Goal: Task Accomplishment & Management: Complete application form

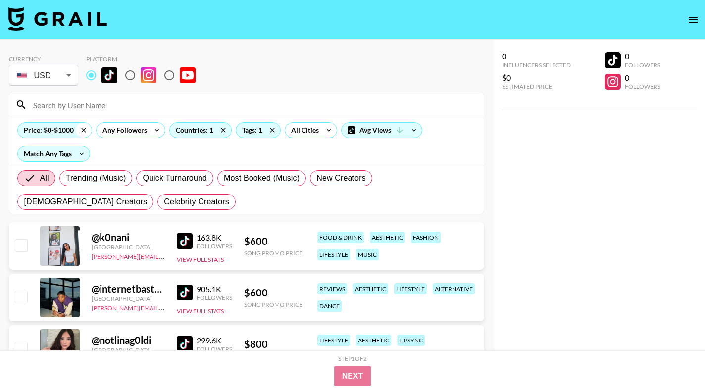
click at [86, 129] on icon at bounding box center [84, 130] width 16 height 15
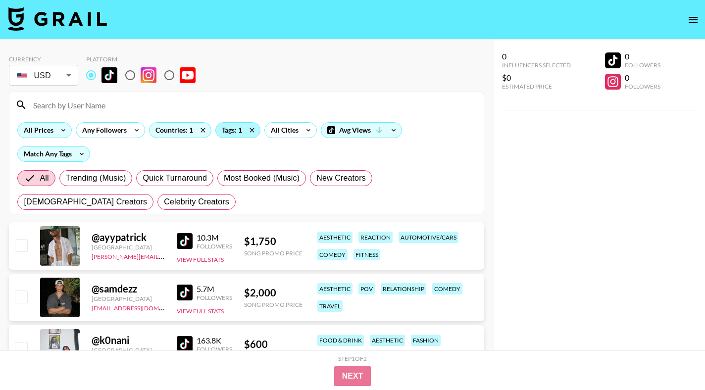
click at [227, 131] on div "Tags: 1" at bounding box center [238, 130] width 44 height 15
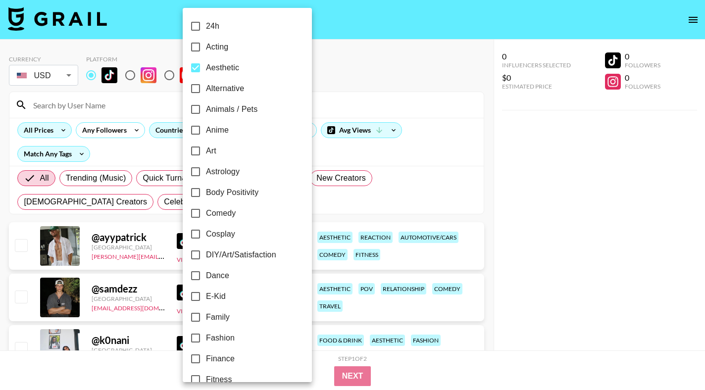
click at [163, 145] on div at bounding box center [352, 195] width 705 height 390
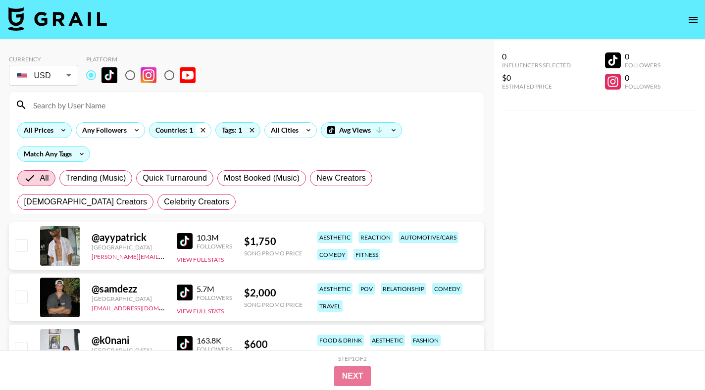
click at [204, 129] on icon at bounding box center [203, 130] width 4 height 4
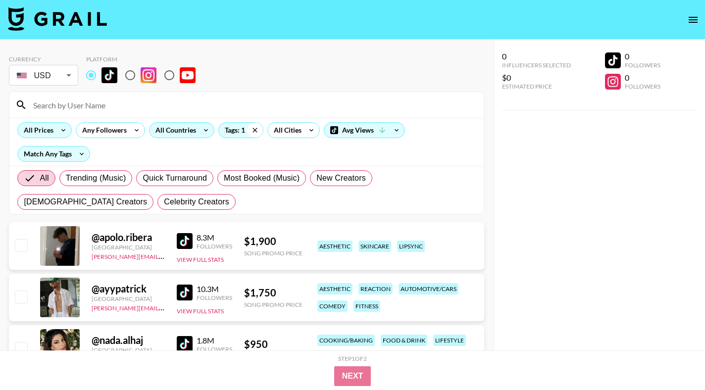
click at [255, 130] on icon at bounding box center [255, 130] width 4 height 4
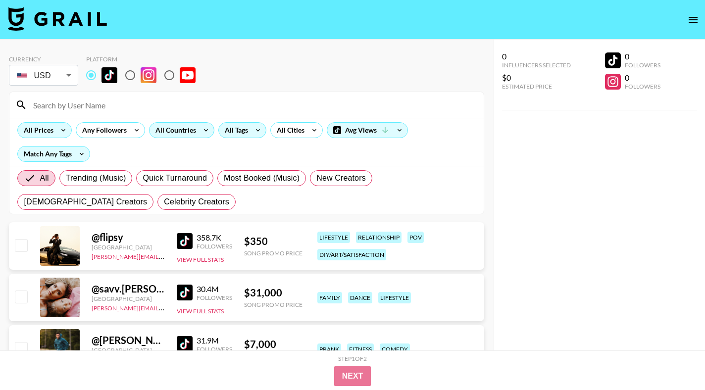
click at [135, 118] on div "All Prices Any Followers All Countries All Tags All Cities Avg Views Match Any …" at bounding box center [246, 142] width 475 height 48
click at [139, 110] on input at bounding box center [252, 105] width 451 height 16
type input "o"
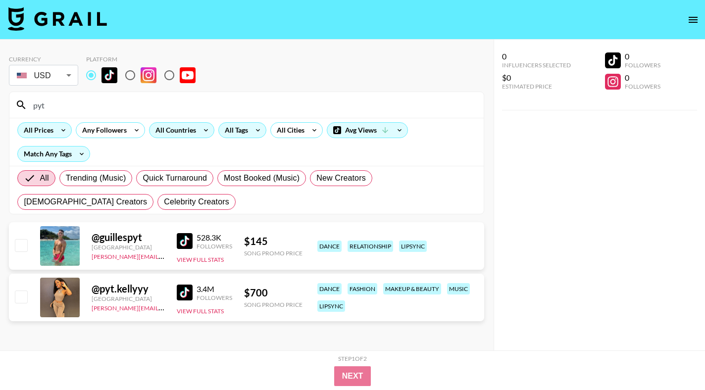
type input "pyt"
click at [22, 297] on input "checkbox" at bounding box center [21, 297] width 12 height 12
checkbox input "true"
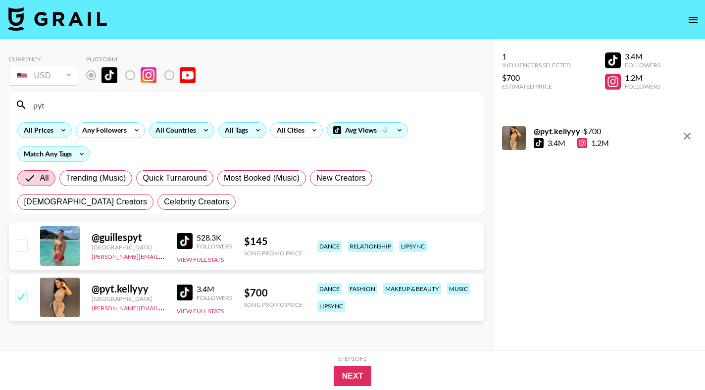
click at [241, 128] on div "All Tags" at bounding box center [234, 130] width 31 height 15
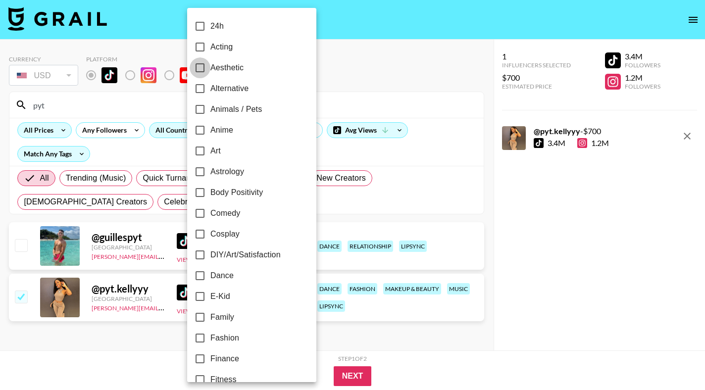
click at [201, 70] on input "Aesthetic" at bounding box center [200, 67] width 21 height 21
checkbox input "true"
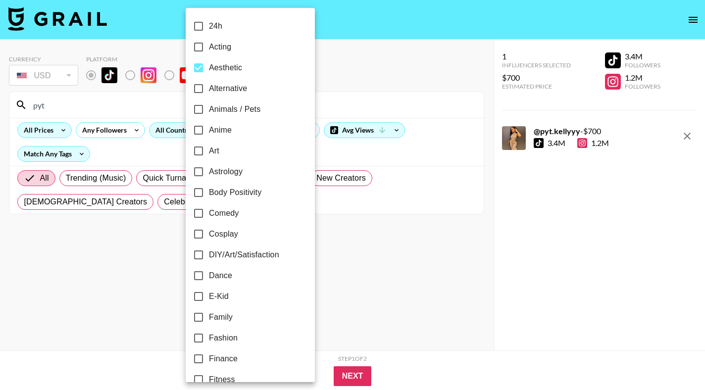
click at [201, 274] on input "Dance" at bounding box center [198, 276] width 21 height 21
checkbox input "true"
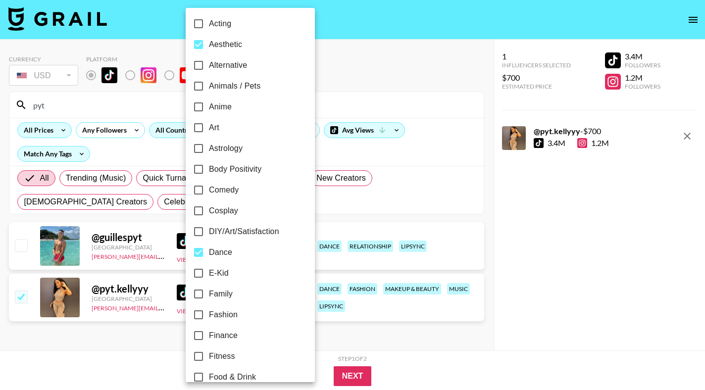
scroll to position [30, 0]
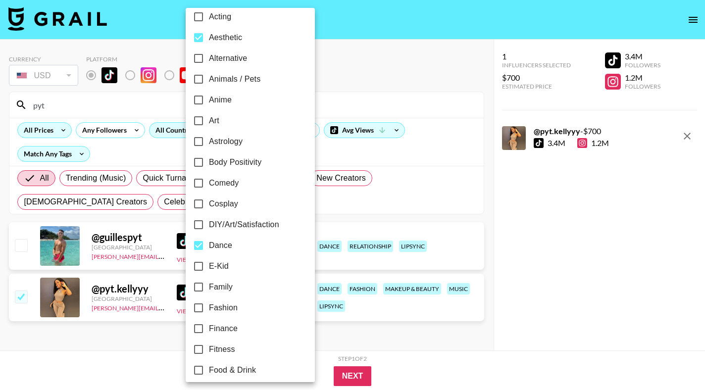
click at [194, 314] on input "Fashion" at bounding box center [198, 308] width 21 height 21
checkbox input "true"
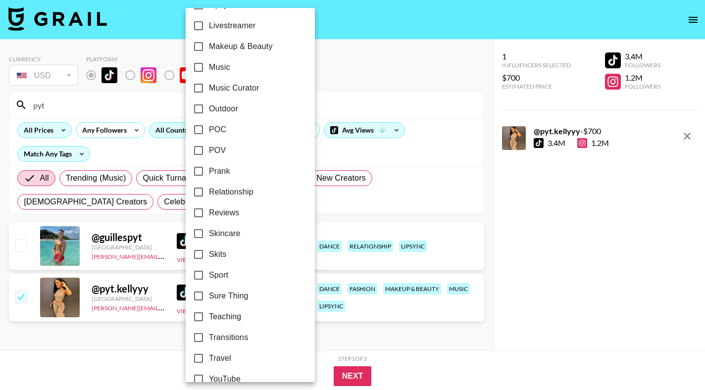
scroll to position [520, 0]
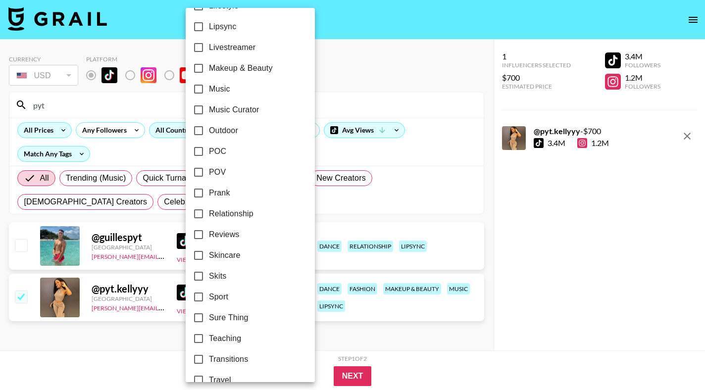
click at [196, 70] on input "Makeup & Beauty" at bounding box center [198, 68] width 21 height 21
checkbox input "true"
click at [387, 96] on div at bounding box center [352, 195] width 705 height 390
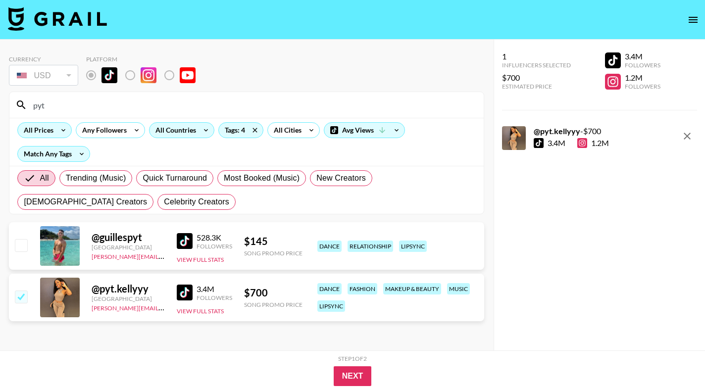
click at [150, 106] on input "pyt" at bounding box center [252, 105] width 451 height 16
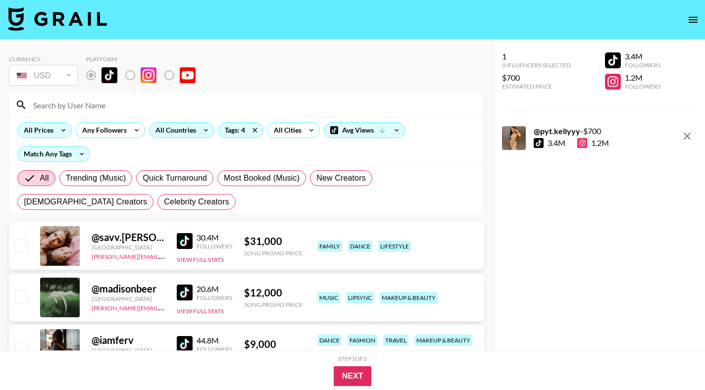
click at [202, 129] on icon at bounding box center [206, 130] width 16 height 15
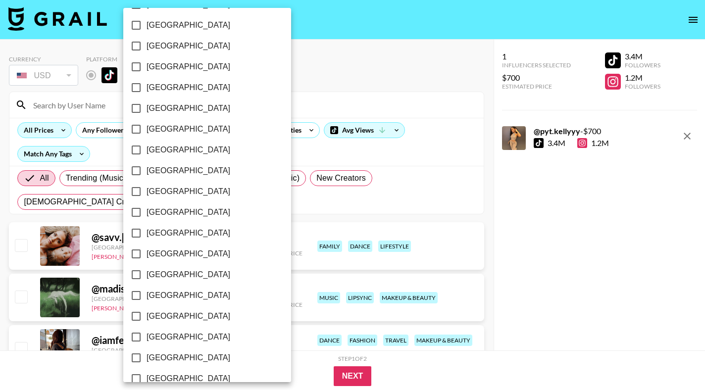
scroll to position [765, 0]
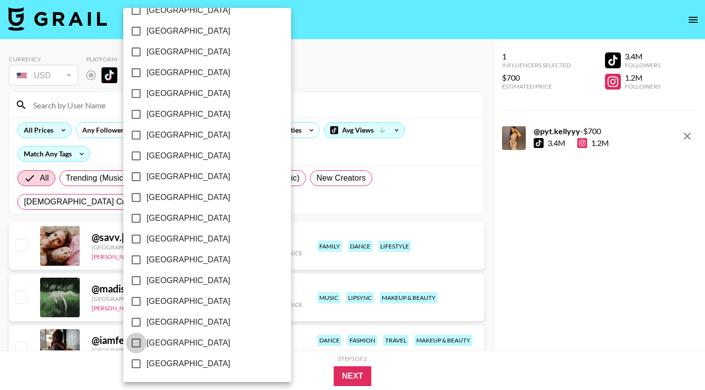
click at [138, 341] on input "[GEOGRAPHIC_DATA]" at bounding box center [136, 343] width 21 height 21
checkbox input "true"
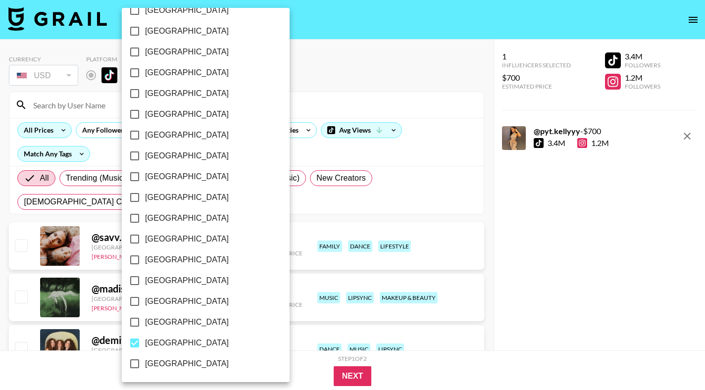
click at [351, 77] on div at bounding box center [352, 195] width 705 height 390
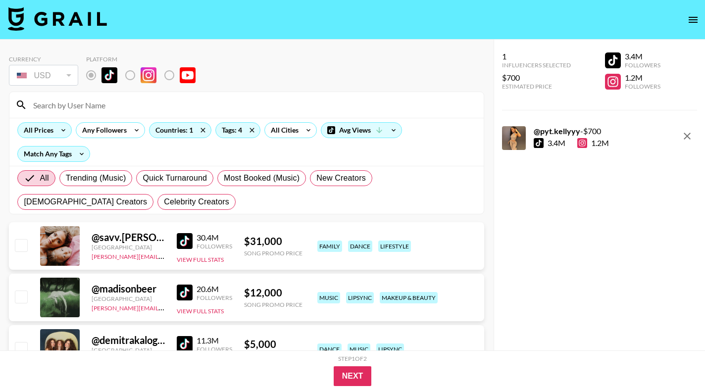
click at [54, 132] on div "All Prices" at bounding box center [37, 130] width 38 height 15
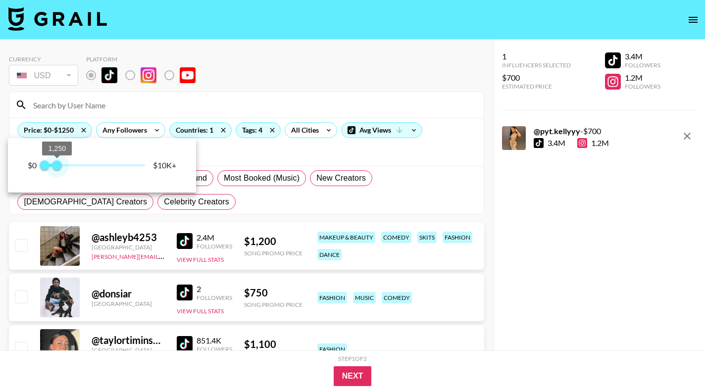
type input "1000"
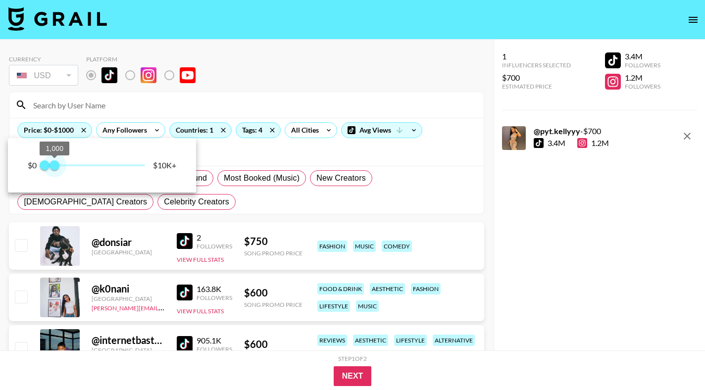
drag, startPoint x: 92, startPoint y: 181, endPoint x: 56, endPoint y: 171, distance: 37.4
click at [56, 170] on span "1,000" at bounding box center [55, 165] width 10 height 10
click at [252, 152] on div at bounding box center [352, 195] width 705 height 390
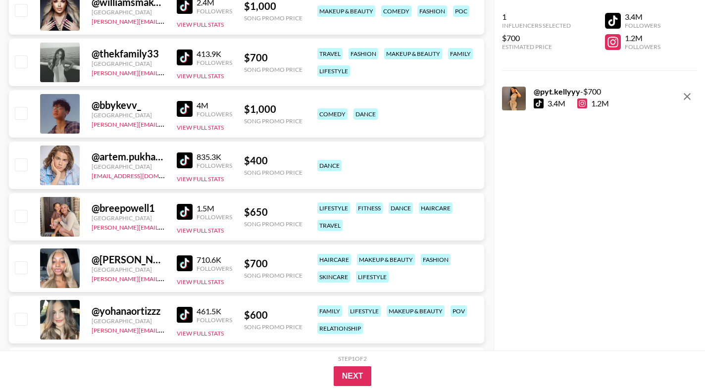
scroll to position [1370, 0]
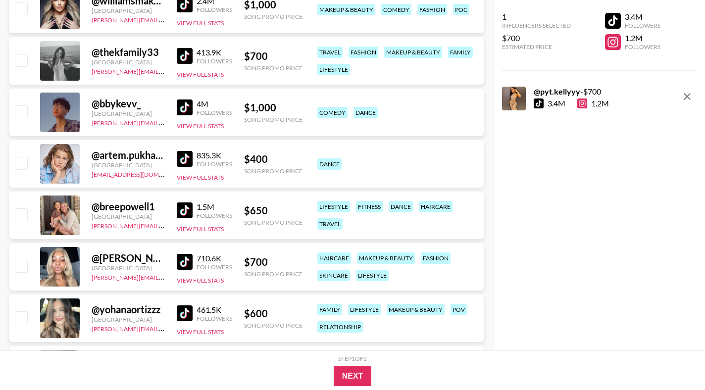
click at [179, 260] on img at bounding box center [185, 262] width 16 height 16
click at [24, 266] on input "checkbox" at bounding box center [21, 266] width 12 height 12
checkbox input "true"
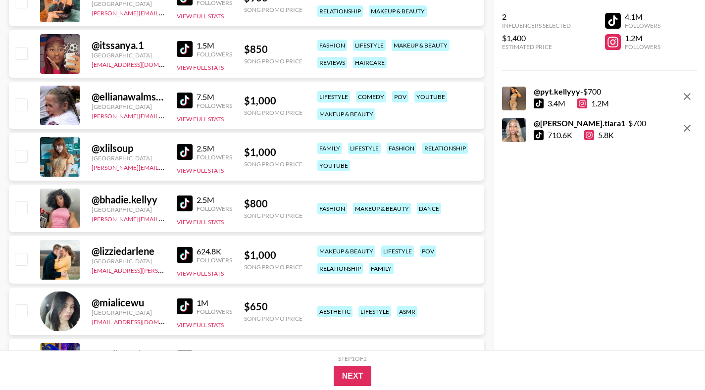
scroll to position [2580, 0]
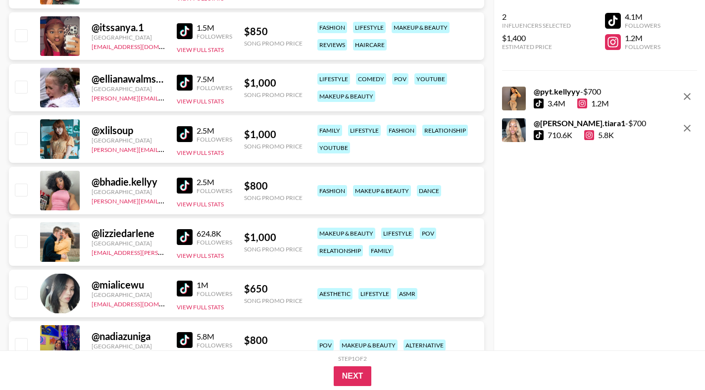
click at [189, 183] on img at bounding box center [185, 186] width 16 height 16
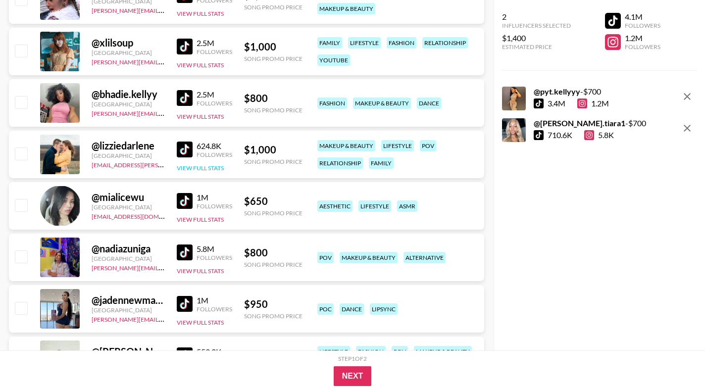
scroll to position [2706, 0]
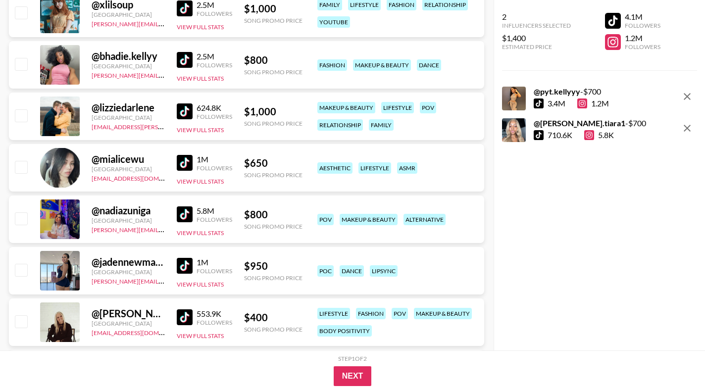
click at [185, 263] on img at bounding box center [185, 266] width 16 height 16
click at [25, 271] on input "checkbox" at bounding box center [21, 270] width 12 height 12
checkbox input "true"
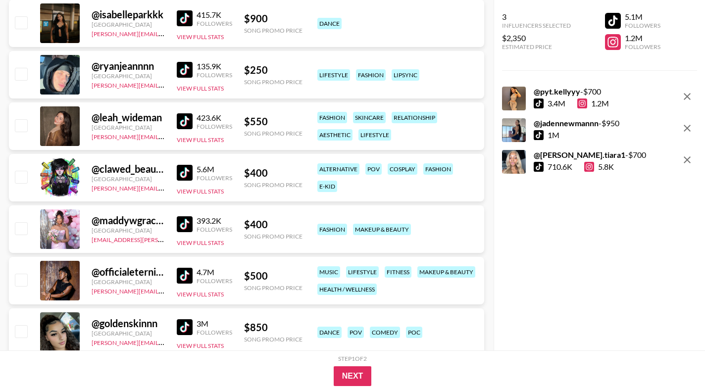
scroll to position [6048, 0]
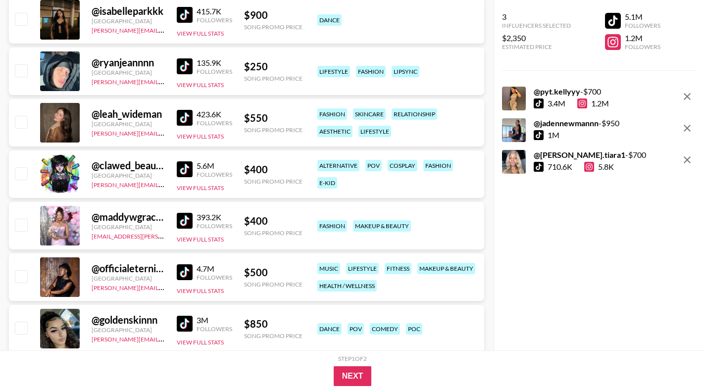
click at [184, 269] on img at bounding box center [185, 273] width 16 height 16
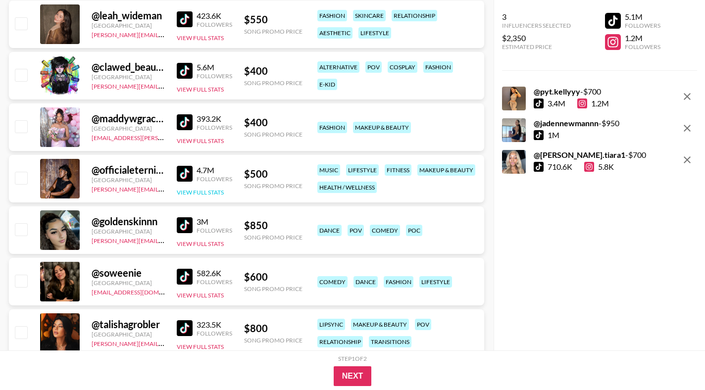
scroll to position [6150, 0]
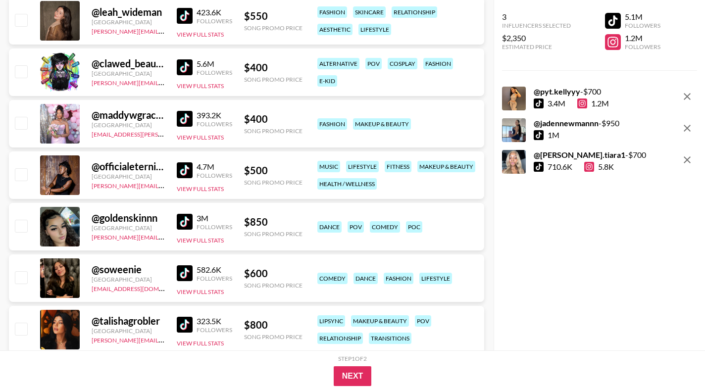
click at [186, 215] on img at bounding box center [185, 222] width 16 height 16
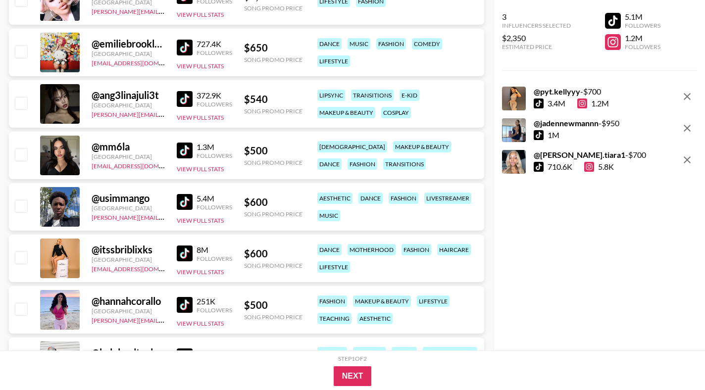
scroll to position [7203, 0]
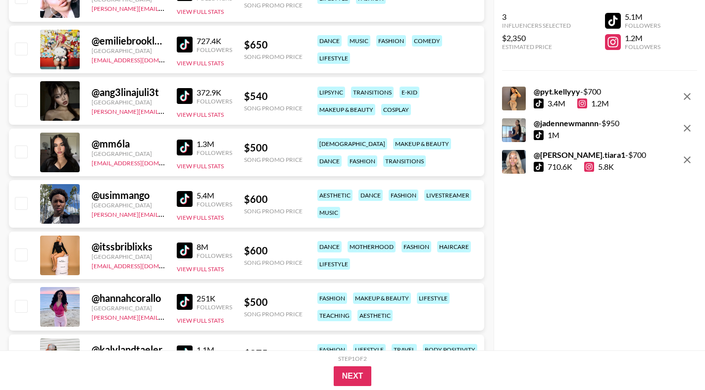
click at [221, 249] on div "8M" at bounding box center [215, 247] width 36 height 10
click at [182, 143] on img at bounding box center [185, 148] width 16 height 16
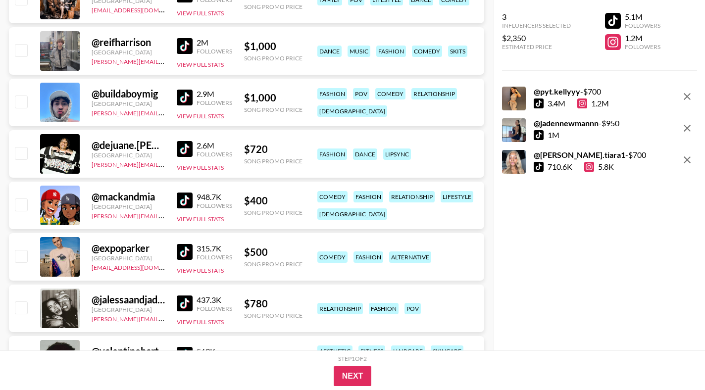
scroll to position [7666, 0]
click at [184, 198] on img at bounding box center [185, 200] width 16 height 16
click at [26, 205] on input "checkbox" at bounding box center [21, 204] width 12 height 12
checkbox input "true"
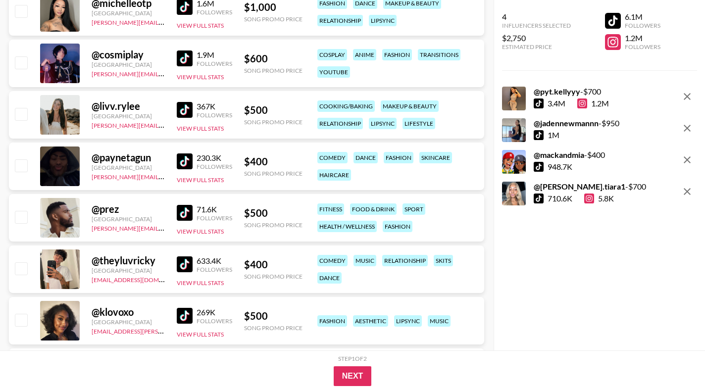
scroll to position [8692, 0]
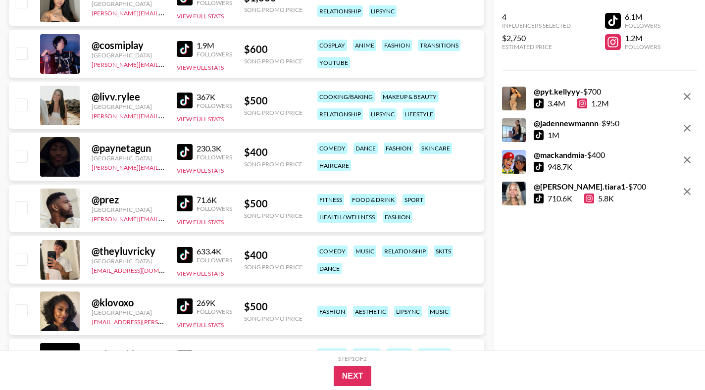
click at [184, 307] on img at bounding box center [185, 307] width 16 height 16
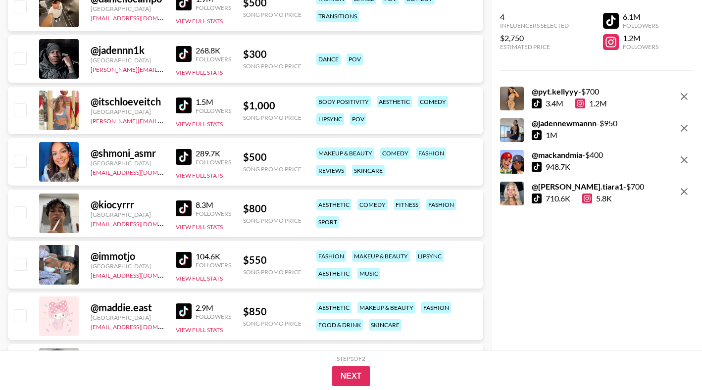
scroll to position [5546, 0]
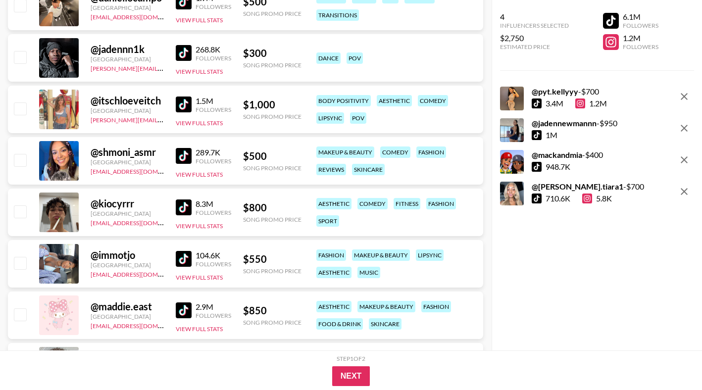
click at [180, 260] on img at bounding box center [184, 259] width 16 height 16
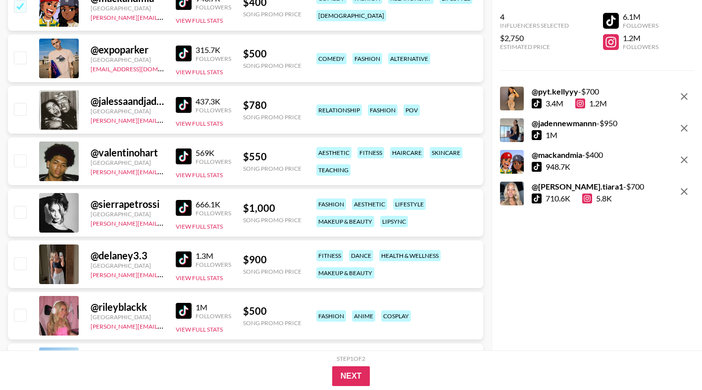
scroll to position [7887, 0]
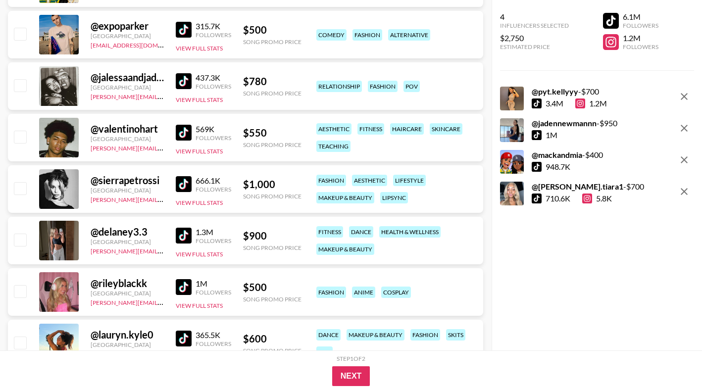
click at [186, 136] on img at bounding box center [184, 133] width 16 height 16
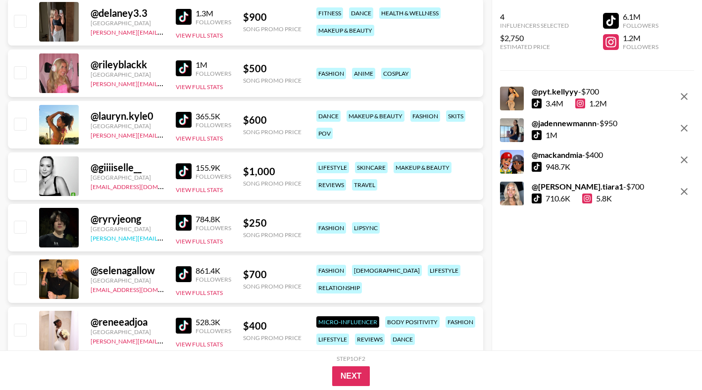
scroll to position [8148, 0]
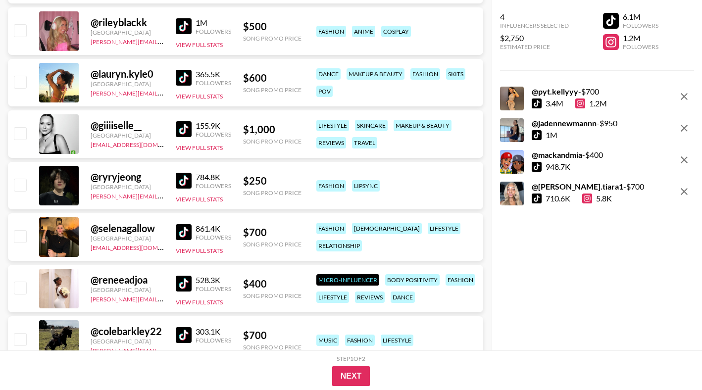
click at [183, 283] on img at bounding box center [184, 284] width 16 height 16
click at [21, 288] on input "checkbox" at bounding box center [20, 288] width 12 height 12
checkbox input "true"
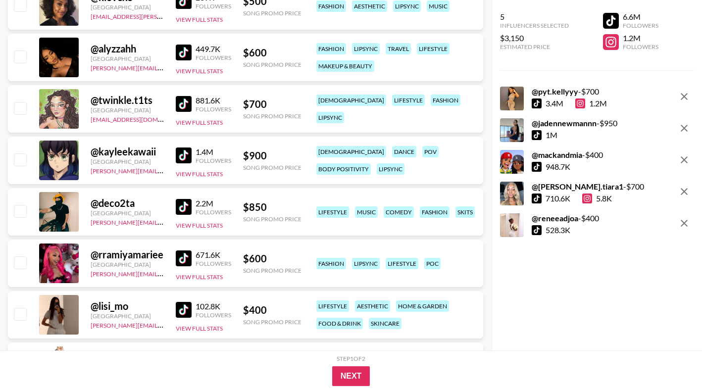
scroll to position [9036, 0]
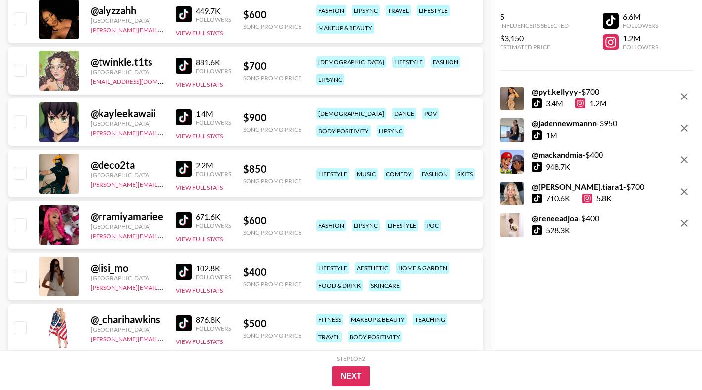
click at [683, 132] on icon "remove" at bounding box center [685, 128] width 12 height 12
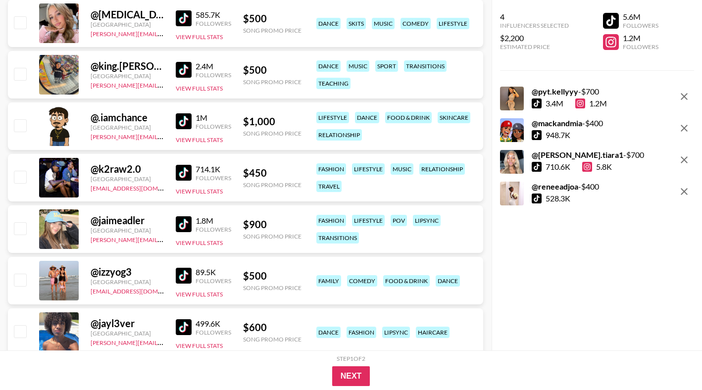
scroll to position [10373, 0]
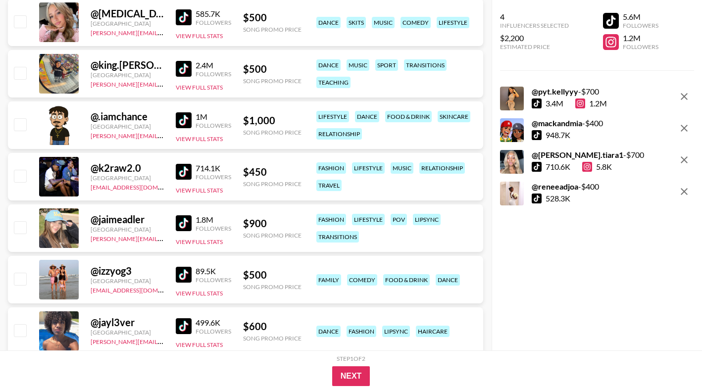
click at [183, 161] on div "714.1K Followers View Full Stats" at bounding box center [203, 177] width 55 height 35
click at [184, 169] on img at bounding box center [184, 172] width 16 height 16
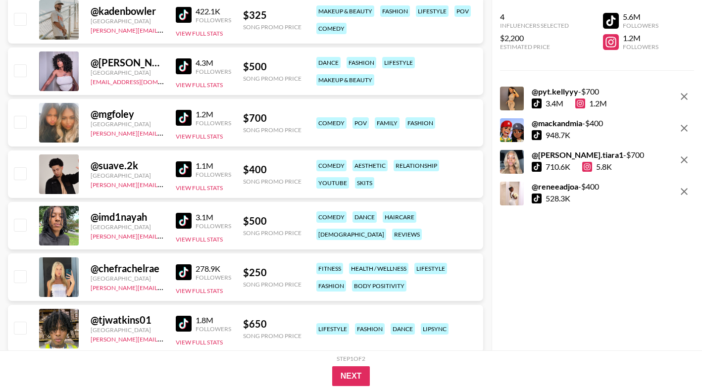
scroll to position [12399, 0]
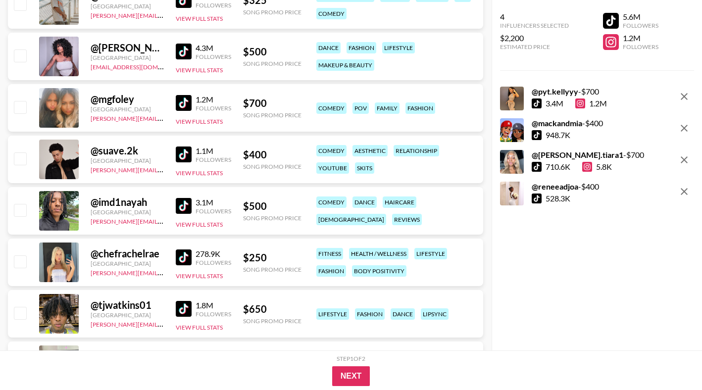
click at [183, 309] on img at bounding box center [184, 309] width 16 height 16
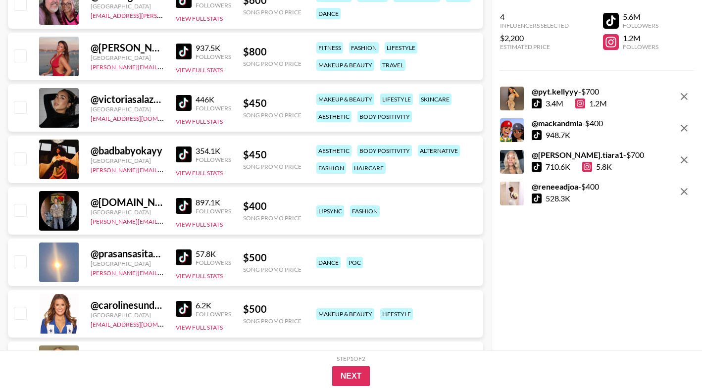
scroll to position [14001, 0]
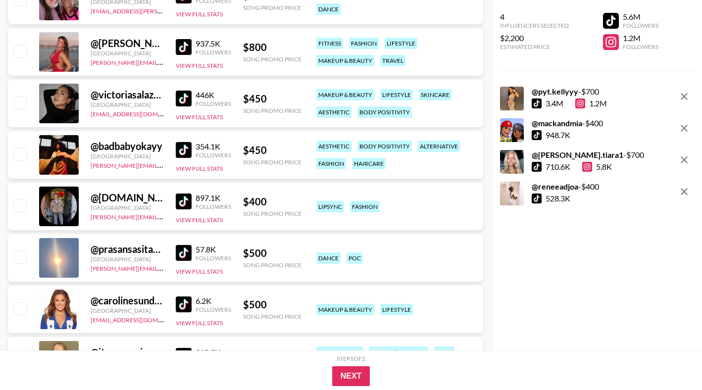
click at [178, 197] on img at bounding box center [184, 202] width 16 height 16
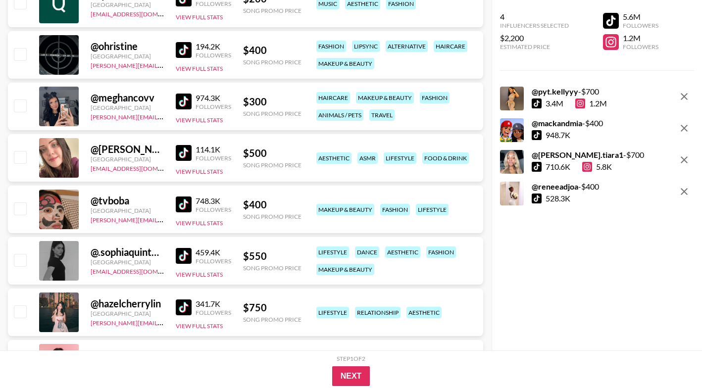
scroll to position [15492, 0]
click at [188, 103] on img at bounding box center [184, 101] width 16 height 16
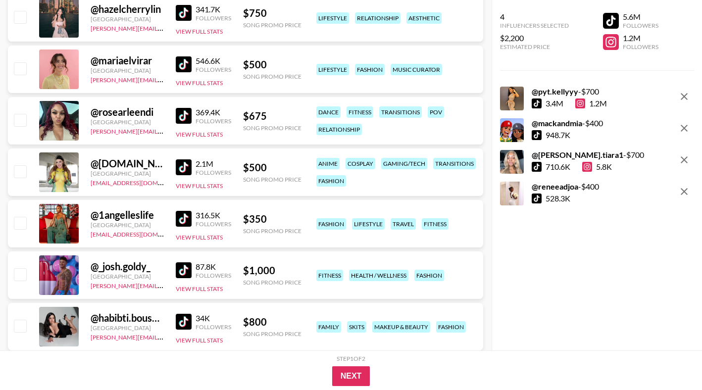
scroll to position [15841, 0]
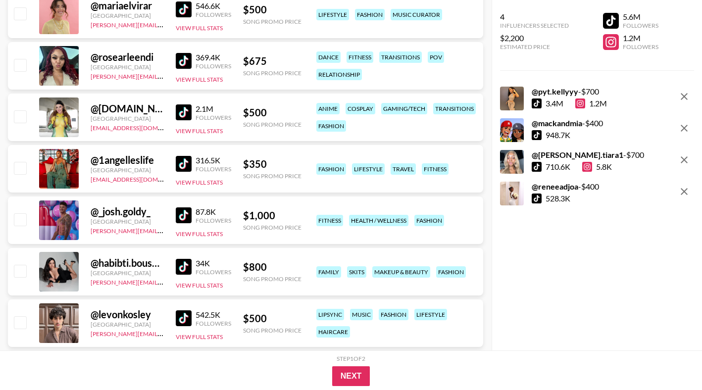
click at [186, 215] on img at bounding box center [184, 216] width 16 height 16
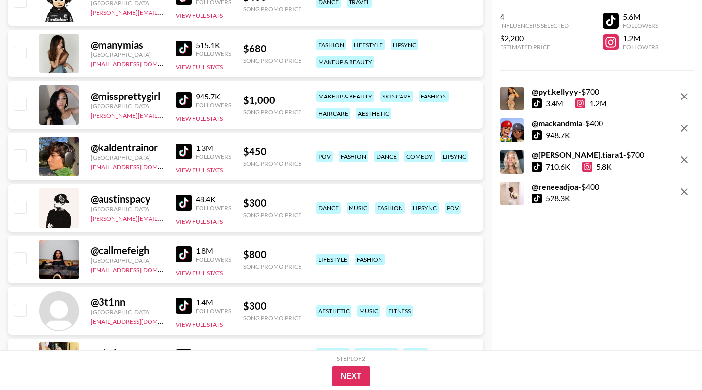
scroll to position [17572, 0]
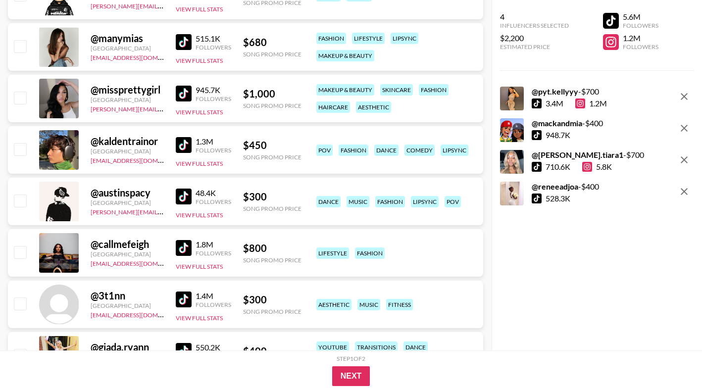
click at [180, 247] on img at bounding box center [184, 248] width 16 height 16
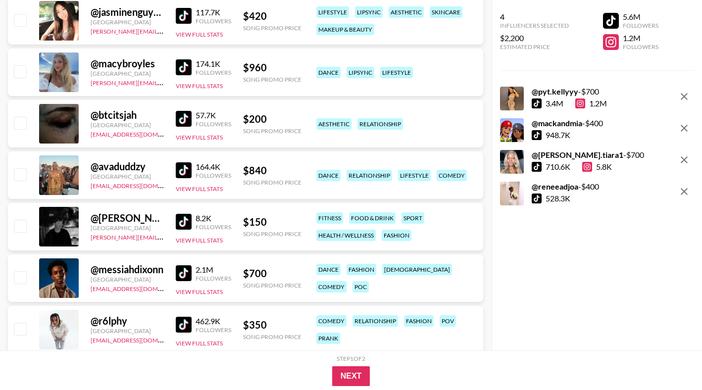
scroll to position [18425, 0]
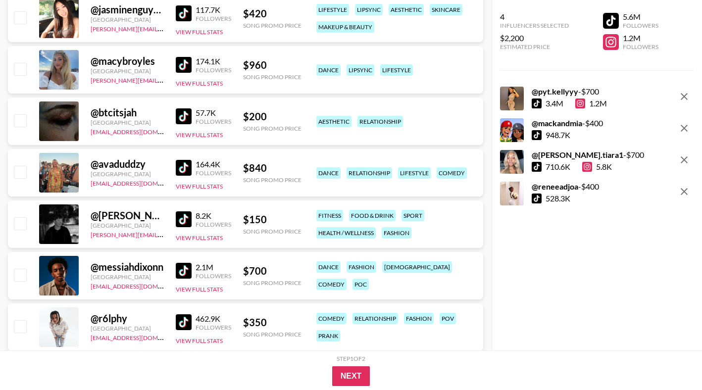
click at [183, 266] on img at bounding box center [184, 271] width 16 height 16
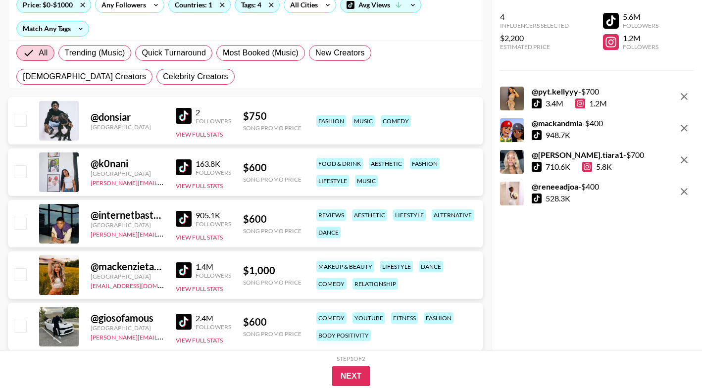
scroll to position [120, 0]
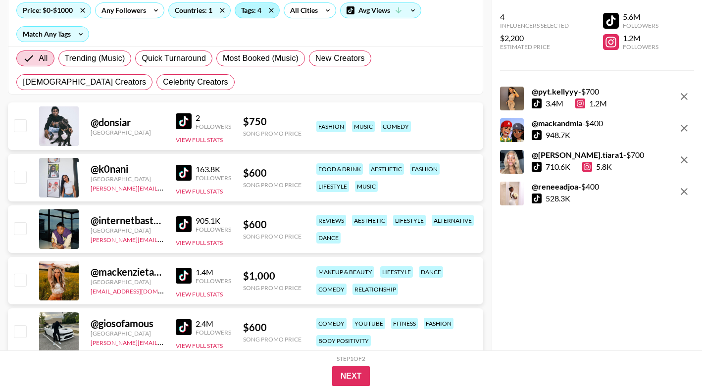
click at [253, 8] on div "Tags: 4" at bounding box center [257, 10] width 44 height 15
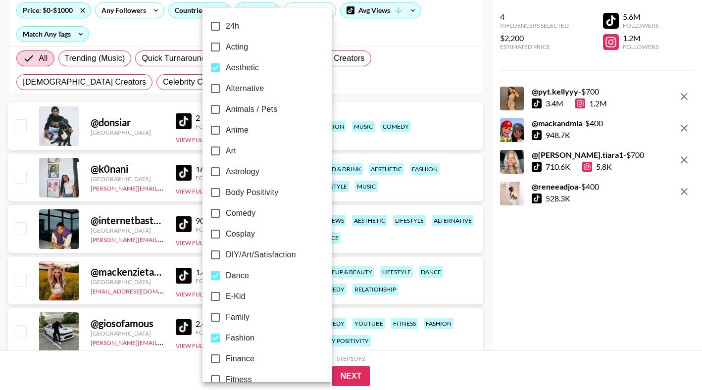
click at [339, 38] on div at bounding box center [351, 195] width 702 height 390
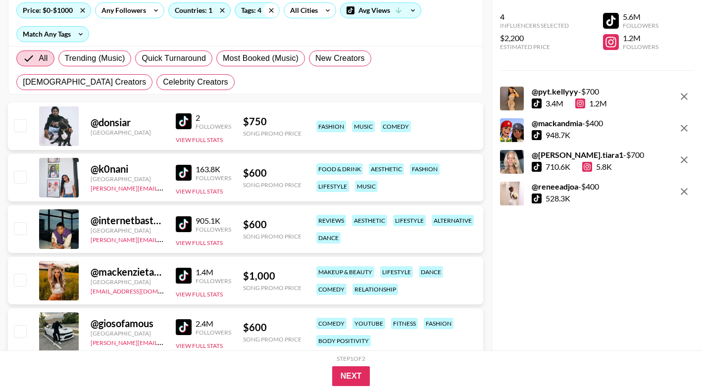
click at [271, 12] on icon at bounding box center [272, 10] width 16 height 15
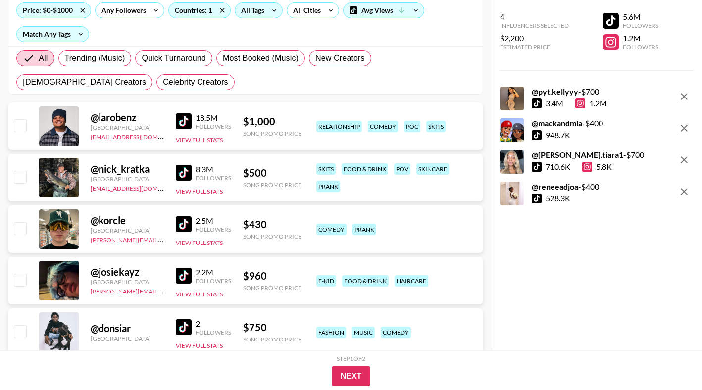
click at [252, 11] on div "All Tags" at bounding box center [250, 10] width 31 height 15
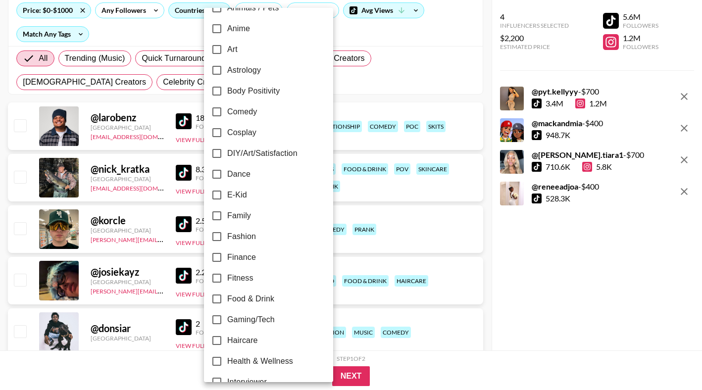
scroll to position [112, 0]
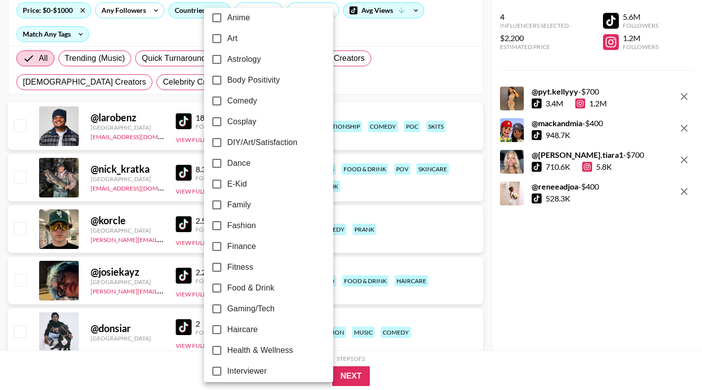
click at [228, 229] on span "Fashion" at bounding box center [241, 226] width 29 height 12
click at [227, 229] on input "Fashion" at bounding box center [217, 225] width 21 height 21
checkbox input "true"
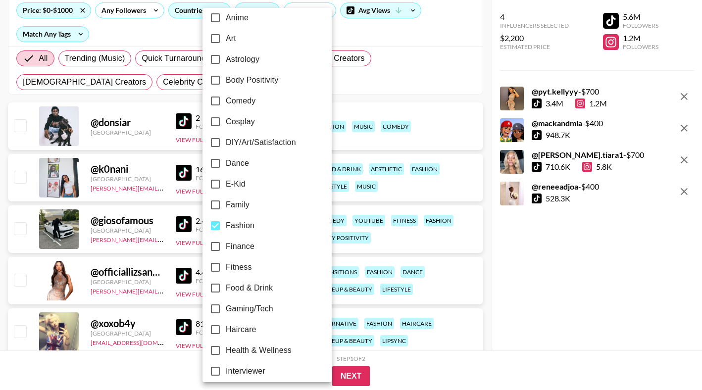
click at [228, 182] on span "E-Kid" at bounding box center [236, 184] width 20 height 12
click at [226, 182] on input "E-Kid" at bounding box center [215, 184] width 21 height 21
checkbox input "true"
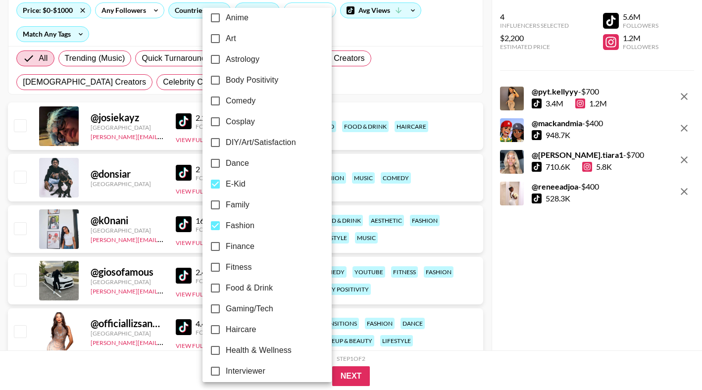
click at [338, 96] on div at bounding box center [351, 195] width 702 height 390
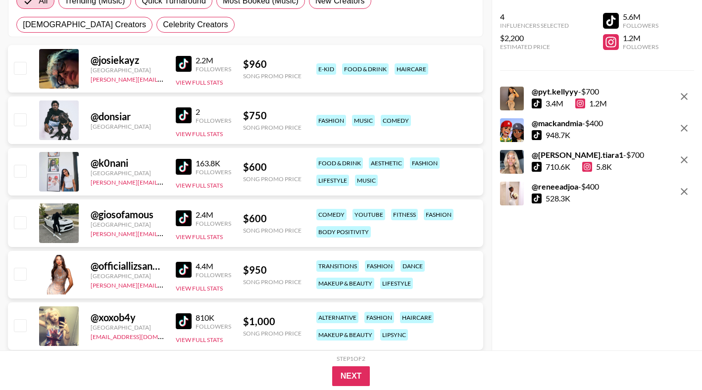
scroll to position [179, 0]
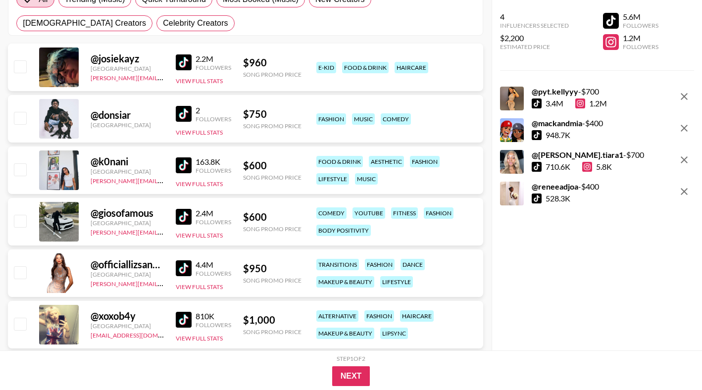
click at [188, 219] on img at bounding box center [184, 217] width 16 height 16
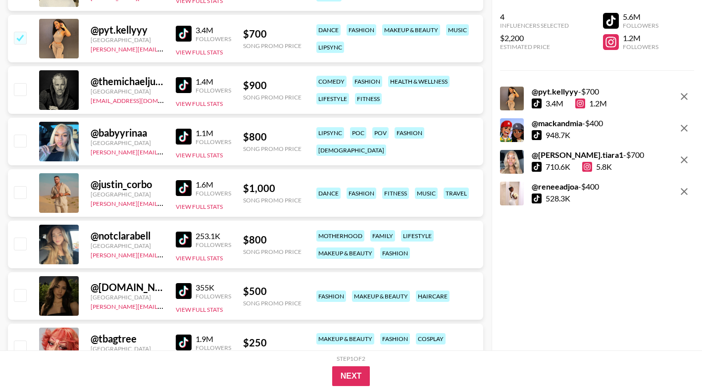
scroll to position [2633, 0]
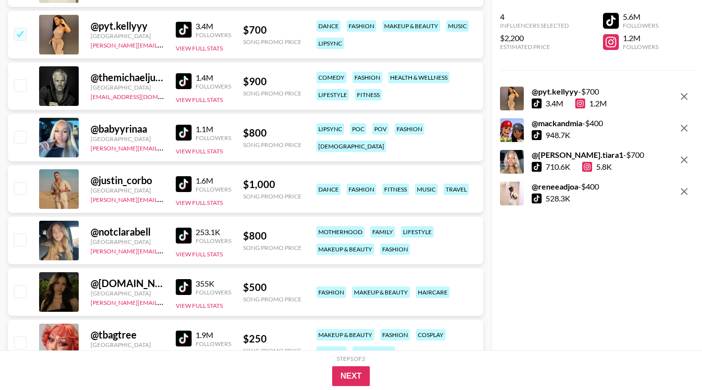
click at [181, 142] on div "1.1M Followers View Full Stats" at bounding box center [203, 137] width 55 height 35
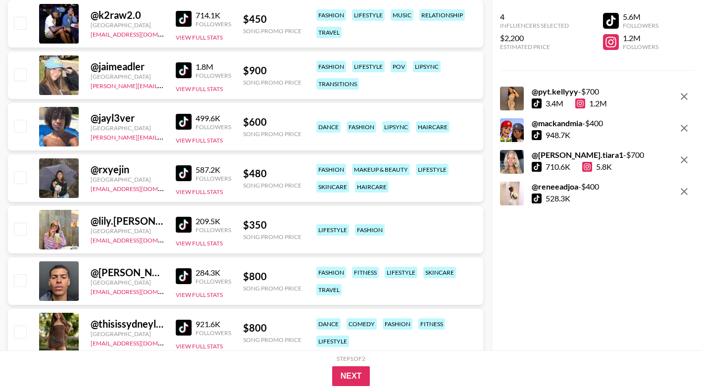
scroll to position [6459, 0]
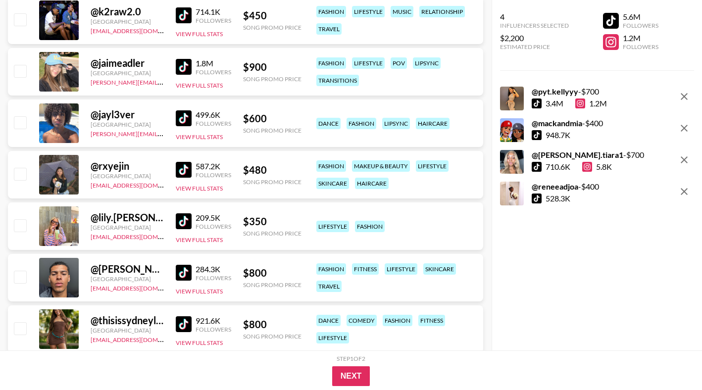
click at [182, 275] on img at bounding box center [184, 273] width 16 height 16
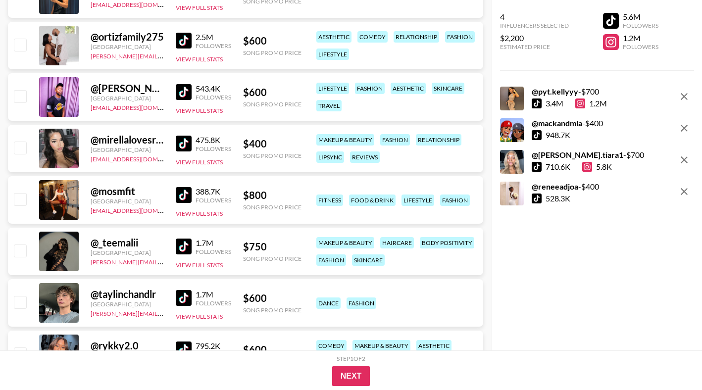
scroll to position [6847, 0]
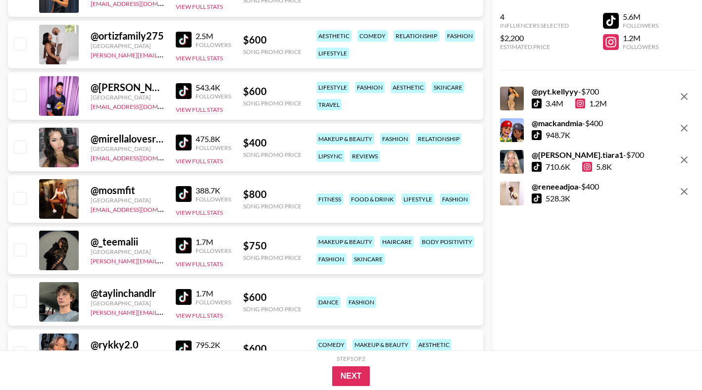
click at [183, 246] on img at bounding box center [184, 246] width 16 height 16
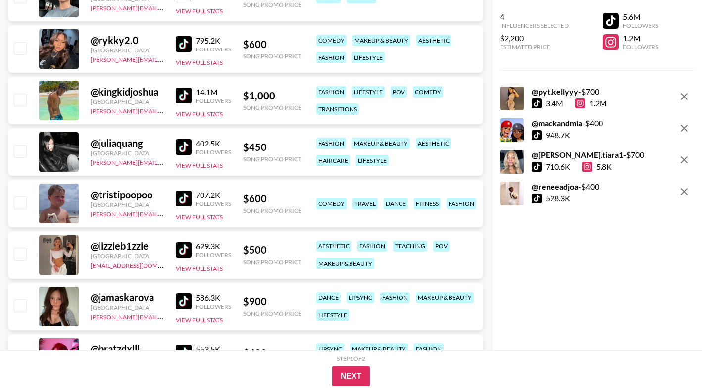
scroll to position [7152, 0]
click at [185, 246] on img at bounding box center [184, 250] width 16 height 16
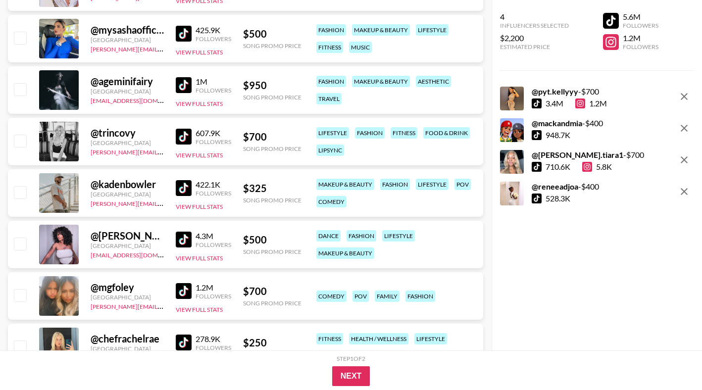
scroll to position [7579, 0]
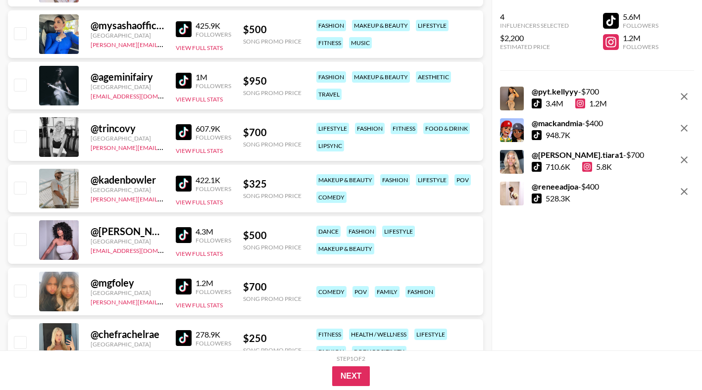
click at [181, 234] on img at bounding box center [184, 235] width 16 height 16
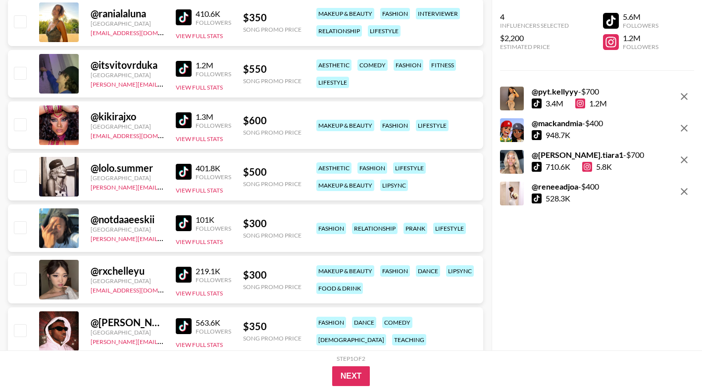
scroll to position [12555, 0]
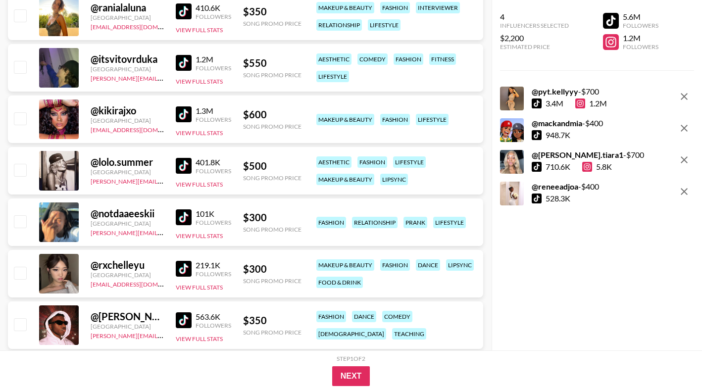
click at [184, 217] on img at bounding box center [184, 218] width 16 height 16
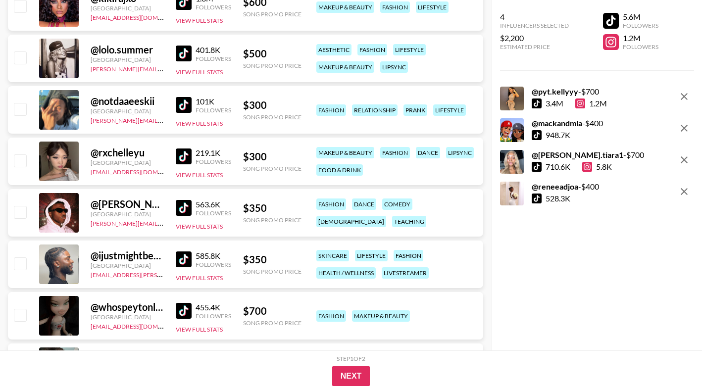
scroll to position [12668, 0]
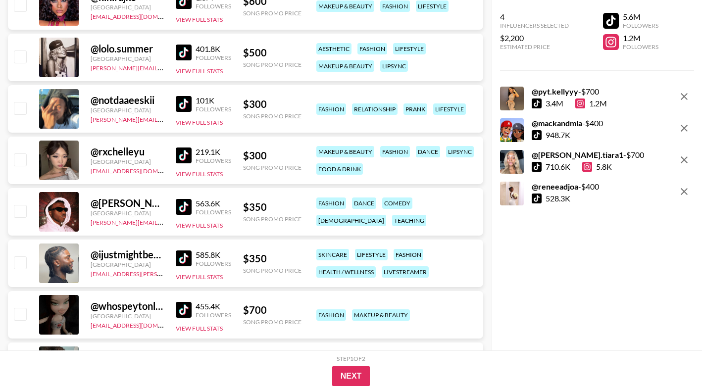
click at [182, 259] on img at bounding box center [184, 259] width 16 height 16
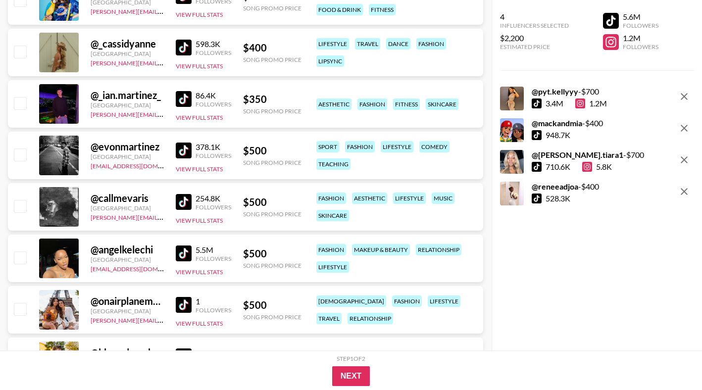
scroll to position [13249, 0]
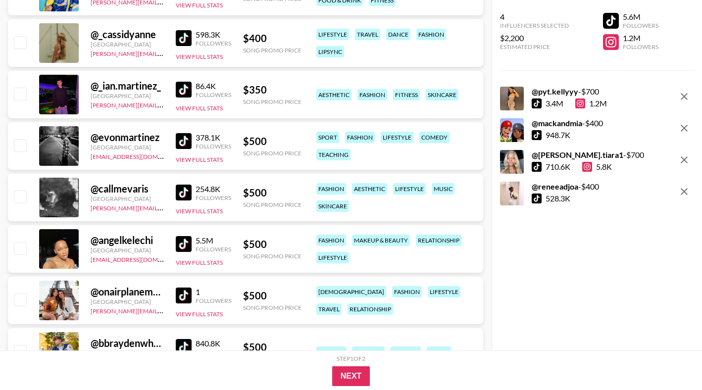
click at [187, 242] on img at bounding box center [184, 244] width 16 height 16
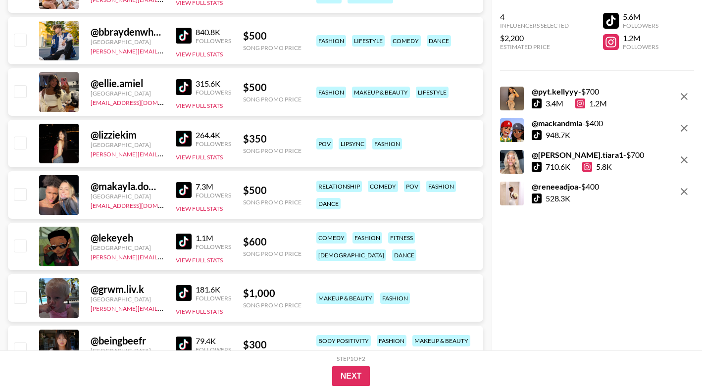
scroll to position [13612, 0]
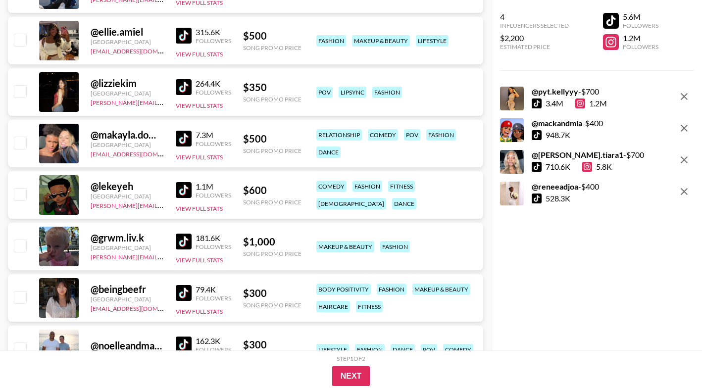
click at [183, 193] on img at bounding box center [184, 190] width 16 height 16
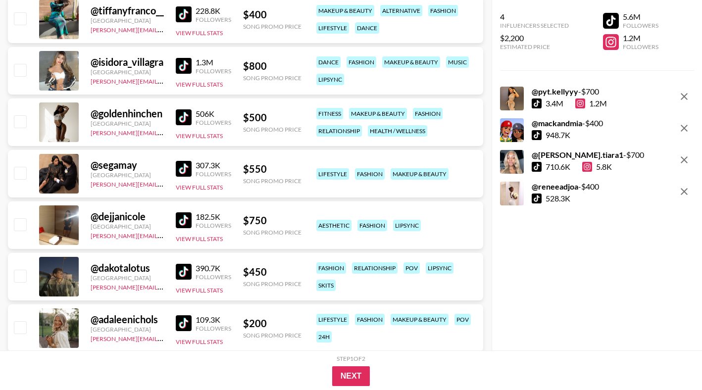
scroll to position [14926, 0]
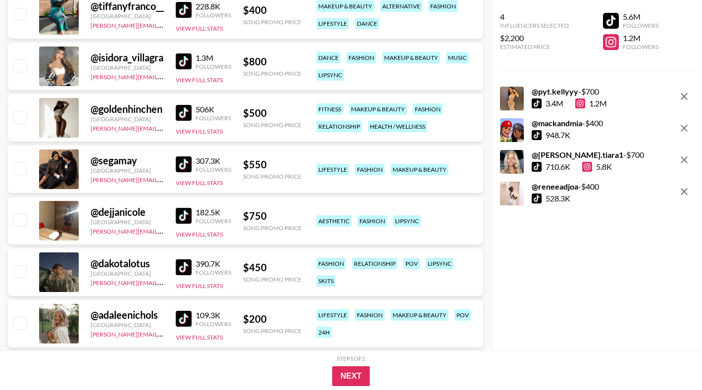
click at [139, 315] on div "@ adaleenichols" at bounding box center [127, 315] width 73 height 12
click at [93, 315] on div "@ adaleenichols" at bounding box center [127, 315] width 73 height 12
click at [152, 316] on div "@ adaleenichols" at bounding box center [127, 315] width 73 height 12
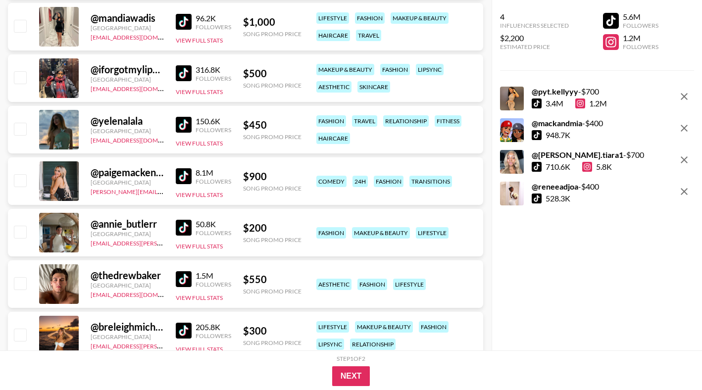
scroll to position [15279, 0]
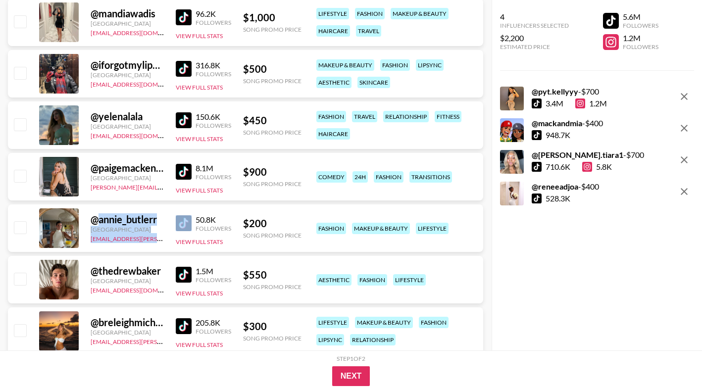
drag, startPoint x: 100, startPoint y: 222, endPoint x: 174, endPoint y: 217, distance: 74.5
click at [174, 217] on div "@ annie_butlerr United States [EMAIL_ADDRESS][PERSON_NAME][DOMAIN_NAME] 50.8K F…" at bounding box center [246, 229] width 476 height 48
click at [155, 217] on div "@ annie_butlerr" at bounding box center [127, 219] width 73 height 12
drag, startPoint x: 160, startPoint y: 219, endPoint x: 104, endPoint y: 222, distance: 56.1
click at [104, 222] on div "@ annie_butlerr" at bounding box center [127, 219] width 73 height 12
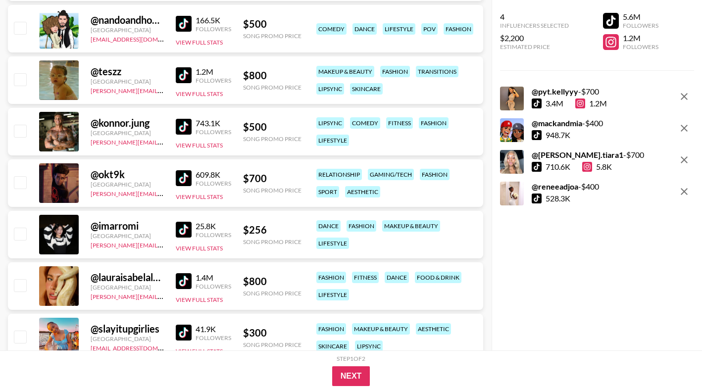
scroll to position [15943, 0]
drag, startPoint x: 99, startPoint y: 226, endPoint x: 150, endPoint y: 224, distance: 51.6
click at [150, 224] on div "@ imarromi" at bounding box center [127, 225] width 73 height 12
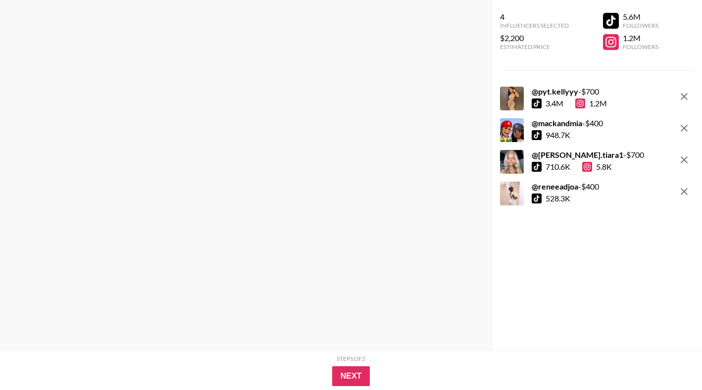
scroll to position [0, 0]
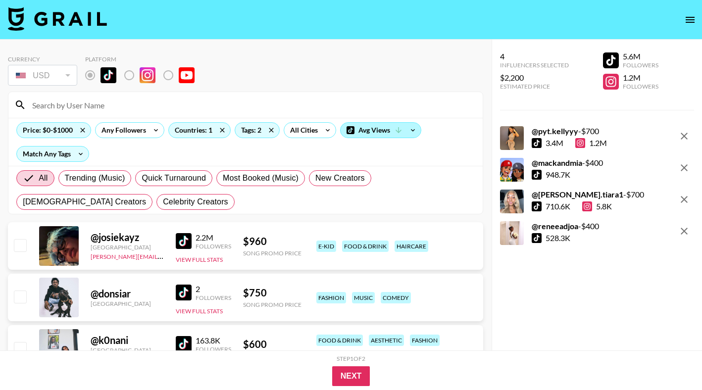
click at [395, 128] on icon at bounding box center [398, 130] width 9 height 9
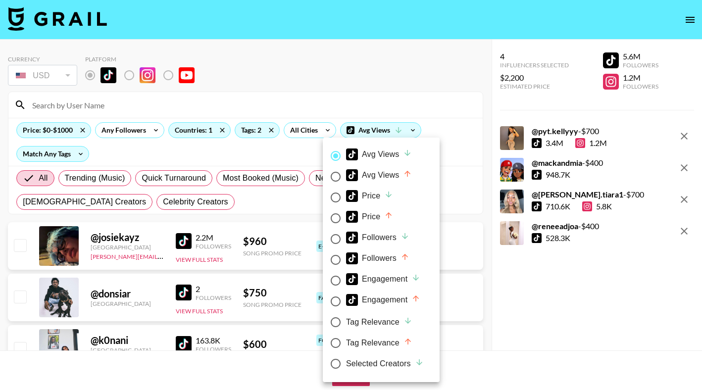
click at [403, 279] on div "Engagement" at bounding box center [383, 279] width 74 height 12
click at [346, 279] on input "Engagement" at bounding box center [335, 280] width 21 height 21
radio input "true"
radio input "false"
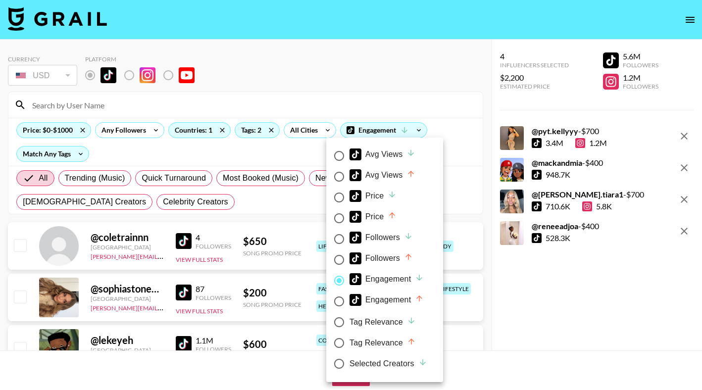
click at [438, 106] on div at bounding box center [351, 195] width 702 height 390
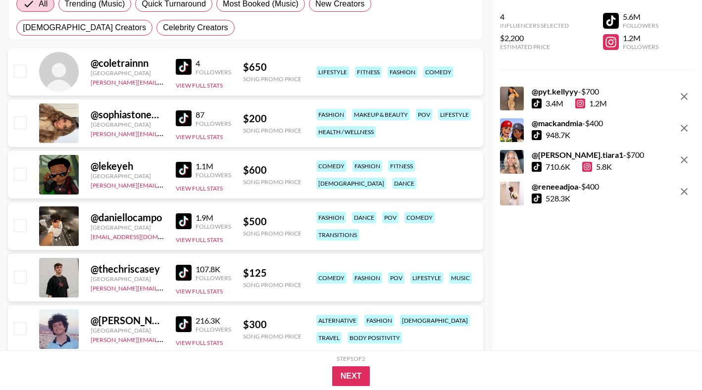
scroll to position [182, 0]
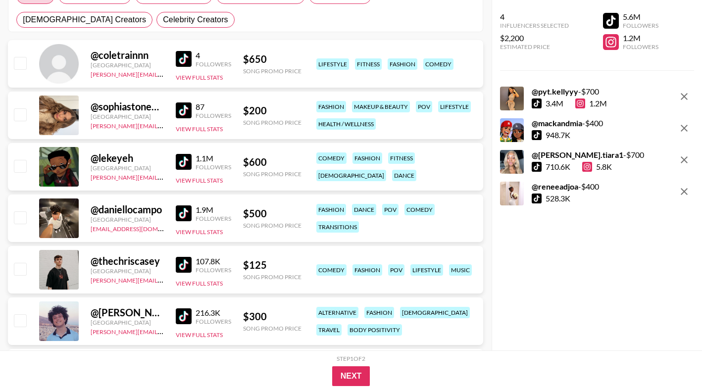
click at [189, 218] on img at bounding box center [184, 214] width 16 height 16
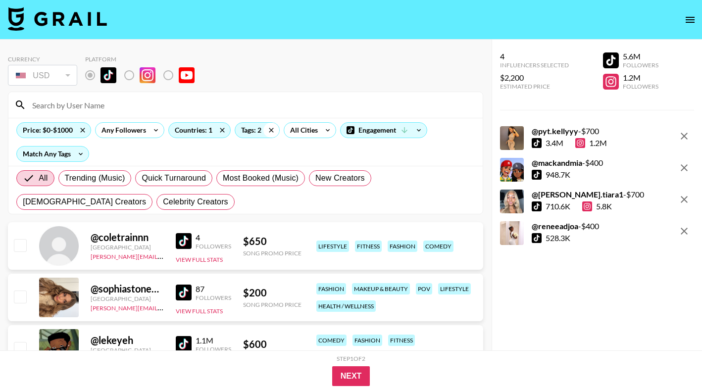
click at [275, 130] on icon at bounding box center [272, 130] width 16 height 15
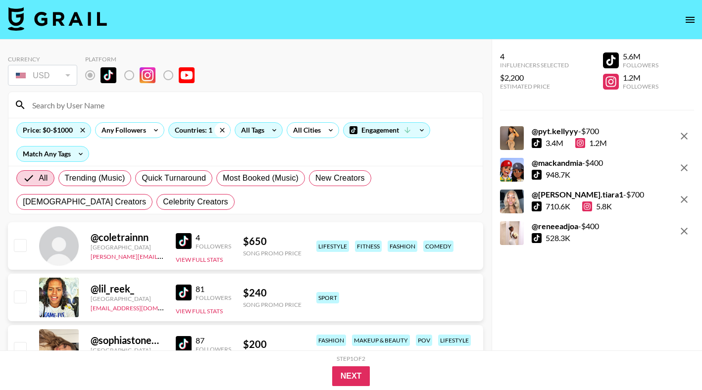
click at [225, 130] on icon at bounding box center [222, 130] width 16 height 15
click at [177, 111] on input at bounding box center [251, 105] width 451 height 16
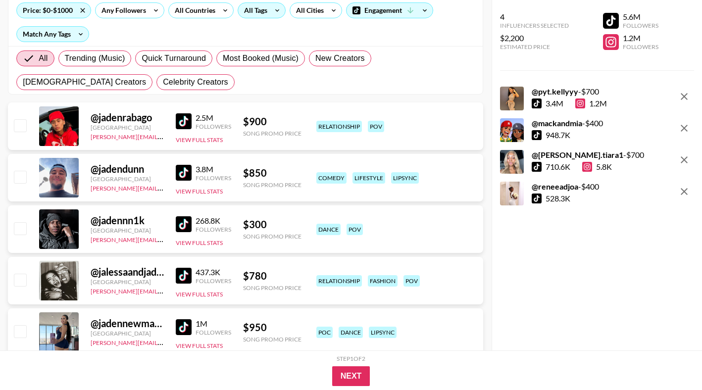
scroll to position [153, 0]
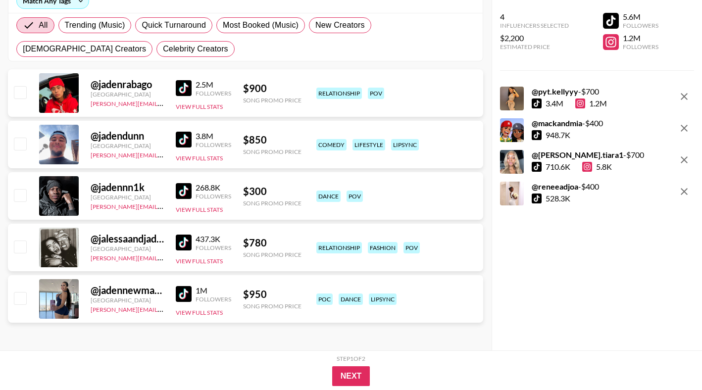
type input "jaden"
click at [20, 298] on input "checkbox" at bounding box center [20, 298] width 12 height 12
checkbox input "true"
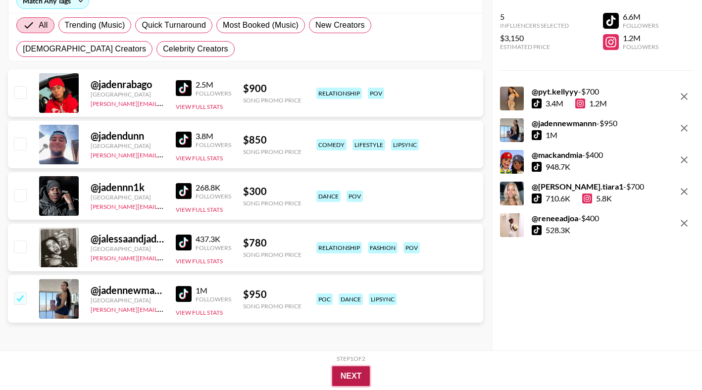
click at [356, 375] on button "Next" at bounding box center [351, 377] width 38 height 20
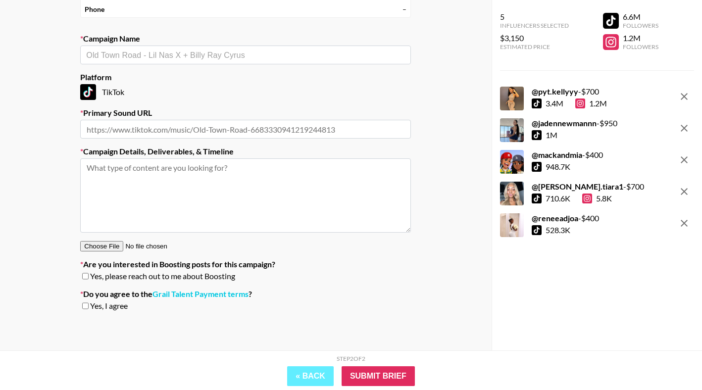
scroll to position [127, 0]
click at [187, 55] on input "text" at bounding box center [245, 55] width 319 height 11
click at [248, 134] on input "text" at bounding box center [245, 129] width 331 height 19
click at [160, 128] on input "text" at bounding box center [245, 129] width 331 height 19
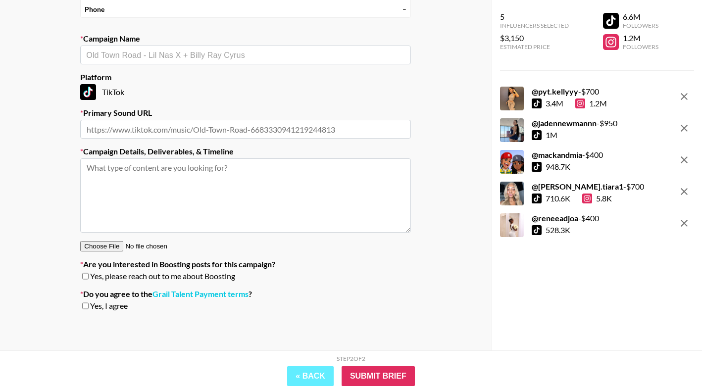
paste input "[URL][DOMAIN_NAME]"
type input "[URL][DOMAIN_NAME]"
click at [197, 57] on input "text" at bounding box center [245, 55] width 319 height 11
type input "Y"
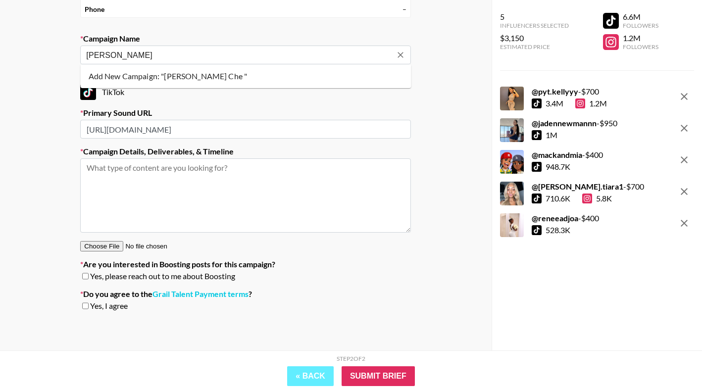
type input "[PERSON_NAME]"
click at [160, 164] on textarea at bounding box center [245, 196] width 331 height 74
click at [207, 58] on input "text" at bounding box center [245, 55] width 319 height 11
click at [185, 80] on li "Add New Campaign: "[PERSON_NAME] Che"" at bounding box center [246, 76] width 331 height 16
type input "[PERSON_NAME]"
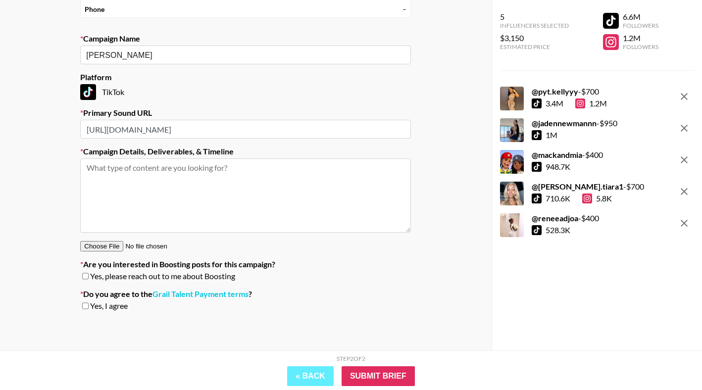
click at [92, 271] on span "Yes, please reach out to me about Boosting" at bounding box center [162, 276] width 145 height 10
click at [86, 273] on input "checkbox" at bounding box center [85, 276] width 6 height 7
checkbox input "true"
click at [86, 303] on input "checkbox" at bounding box center [85, 306] width 6 height 7
checkbox input "true"
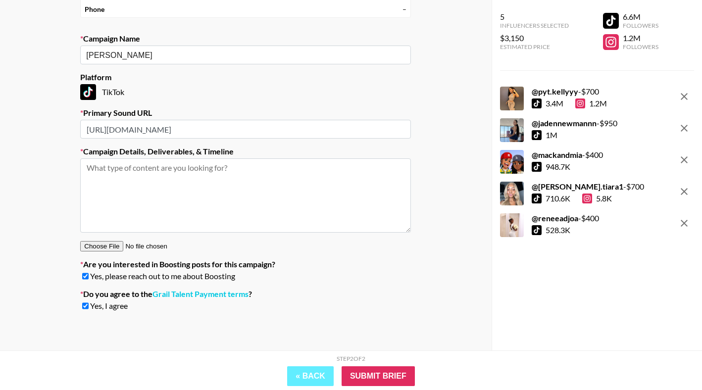
click at [234, 194] on textarea at bounding box center [245, 196] width 331 height 74
click at [205, 197] on textarea at bounding box center [245, 196] width 331 height 74
paste textarea "Fashion influencers play on lyrics "I look fly” “I look good good” “I smell nic…"
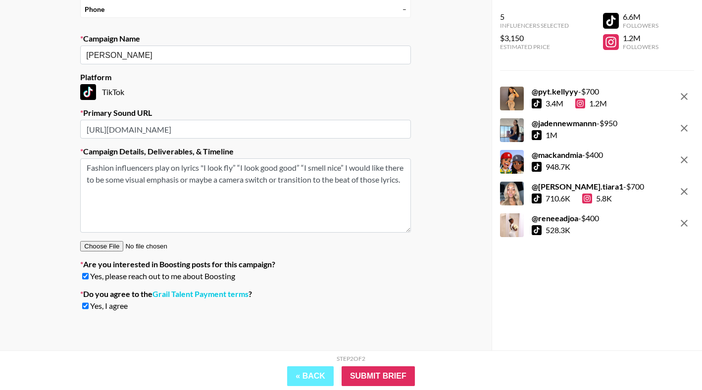
type textarea "Fashion influencers play on lyrics "I look fly” “I look good good” “I smell nic…"
click at [457, 79] on div "Your Details Name [PERSON_NAME] Email [EMAIL_ADDRESS][DOMAIN_NAME] Company Full…" at bounding box center [246, 132] width 492 height 438
